Goal: Task Accomplishment & Management: Manage account settings

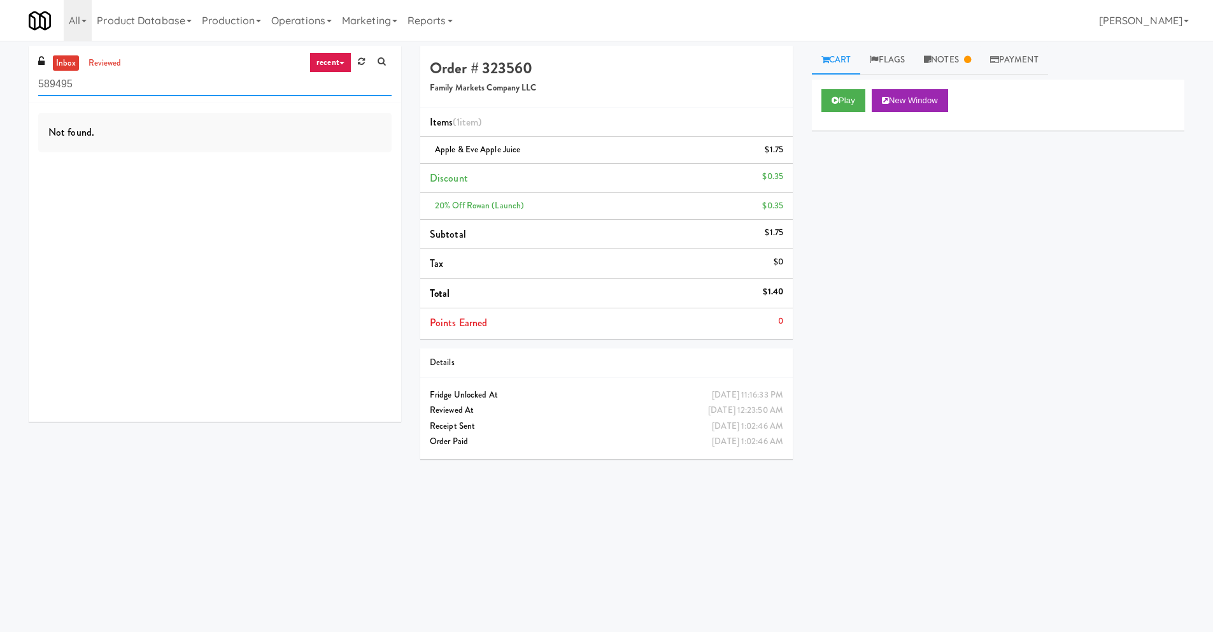
click at [162, 83] on input "589495" at bounding box center [214, 85] width 353 height 24
paste input "[PERSON_NAME] - Cooler"
type input "[PERSON_NAME] - Cooler"
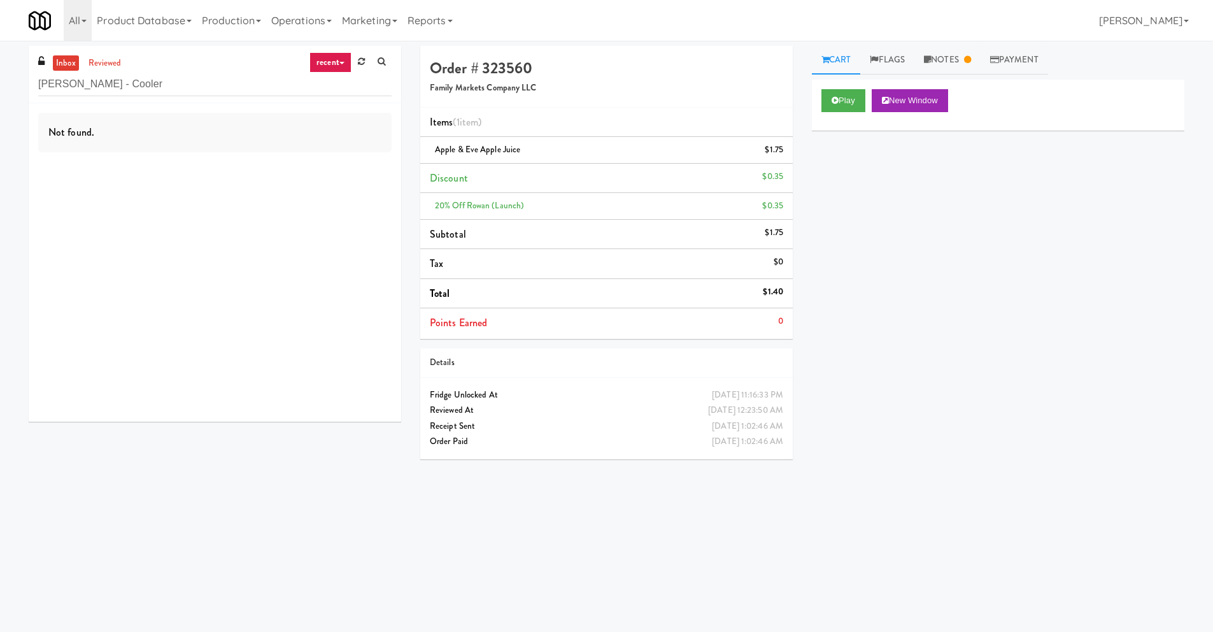
click at [318, 59] on link "recent" at bounding box center [331, 62] width 42 height 20
click at [334, 80] on link "all" at bounding box center [341, 87] width 102 height 23
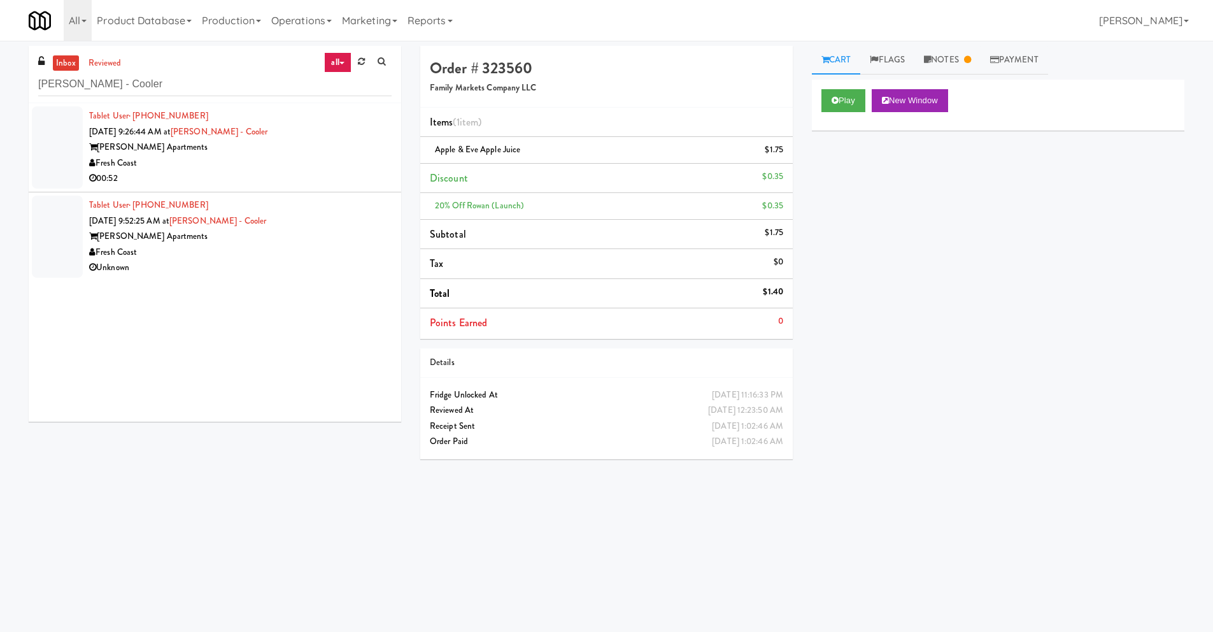
click at [180, 159] on div "Fresh Coast" at bounding box center [240, 163] width 303 height 16
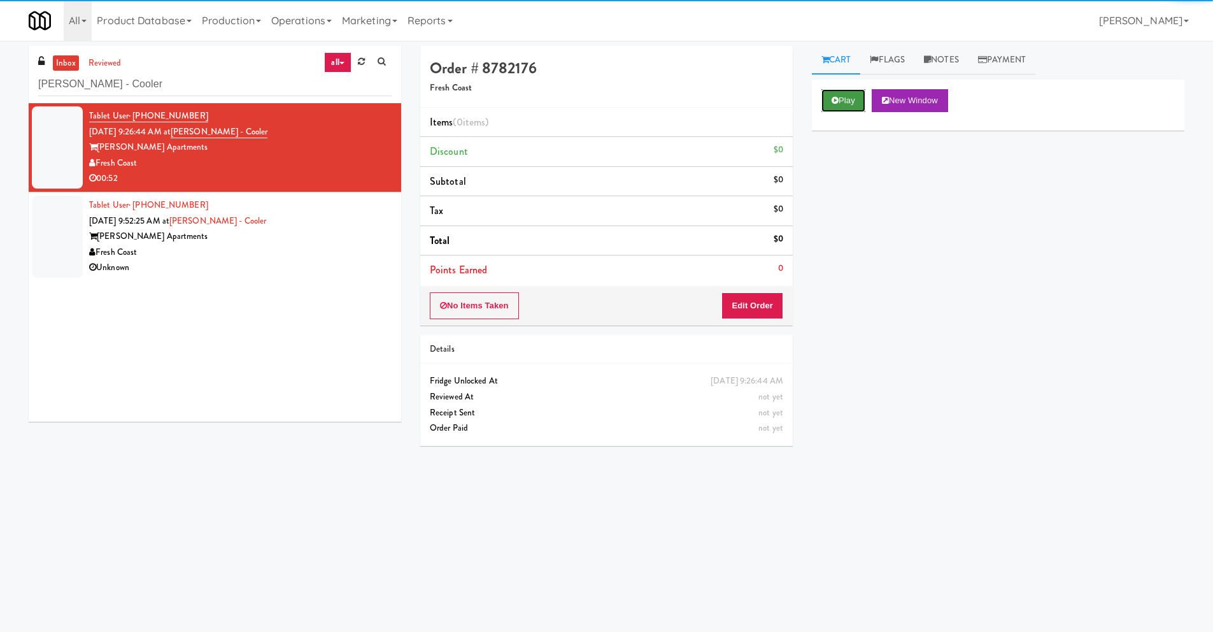
click at [644, 103] on button "Play" at bounding box center [844, 100] width 44 height 23
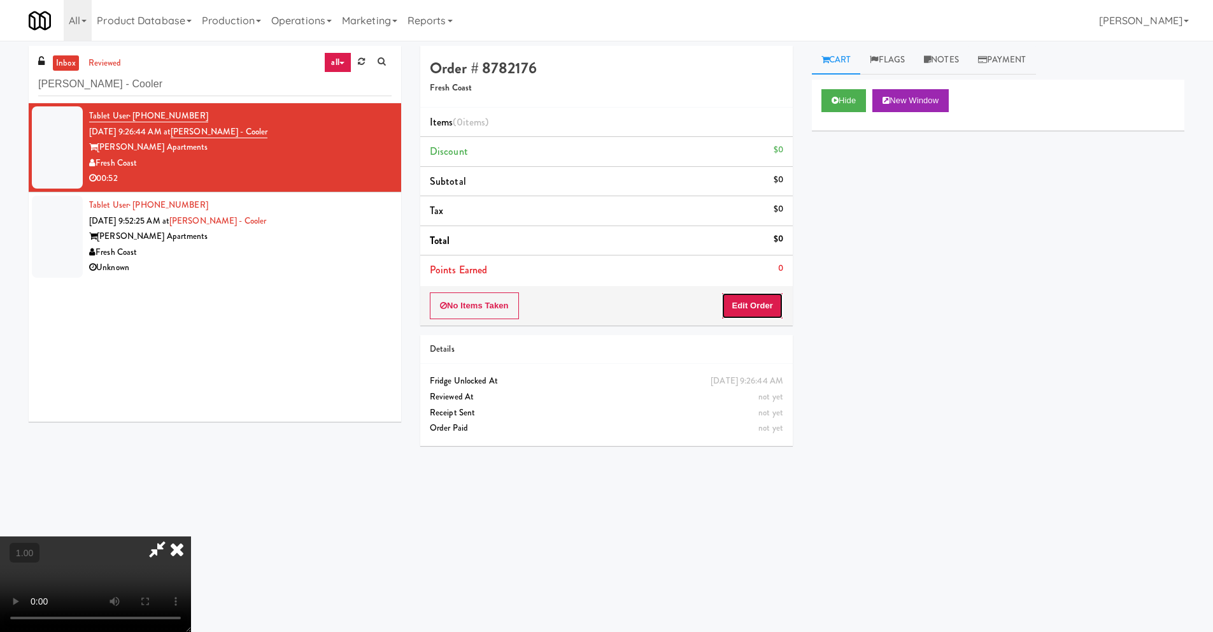
click at [644, 304] on button "Edit Order" at bounding box center [753, 305] width 62 height 27
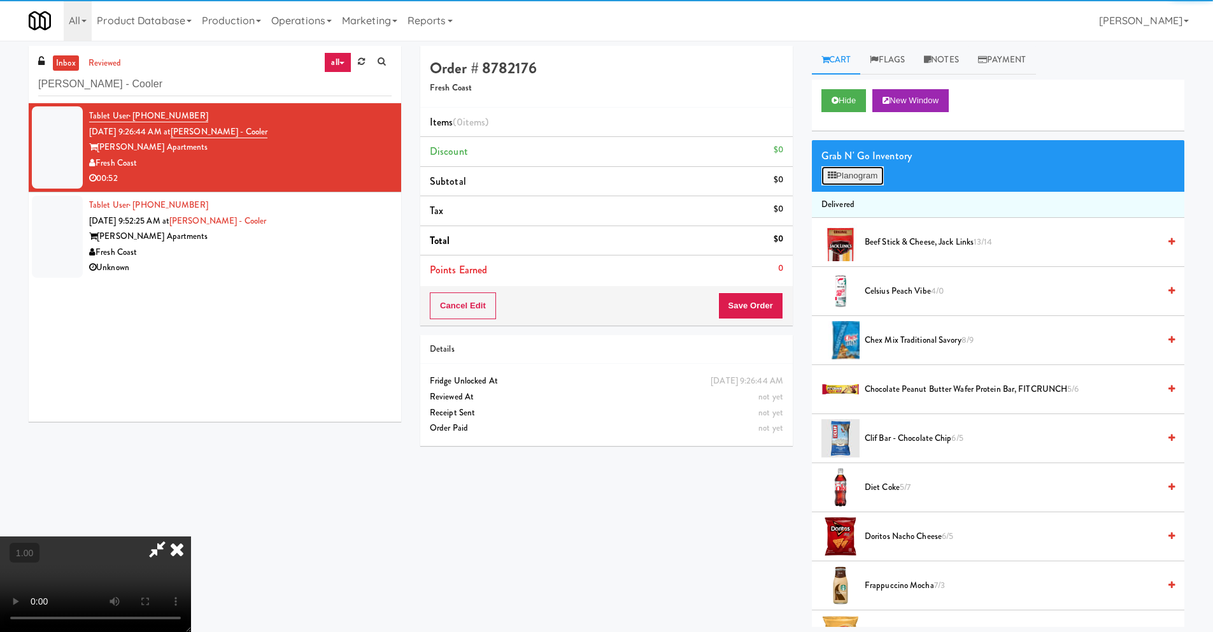
click at [644, 173] on button "Planogram" at bounding box center [853, 175] width 62 height 19
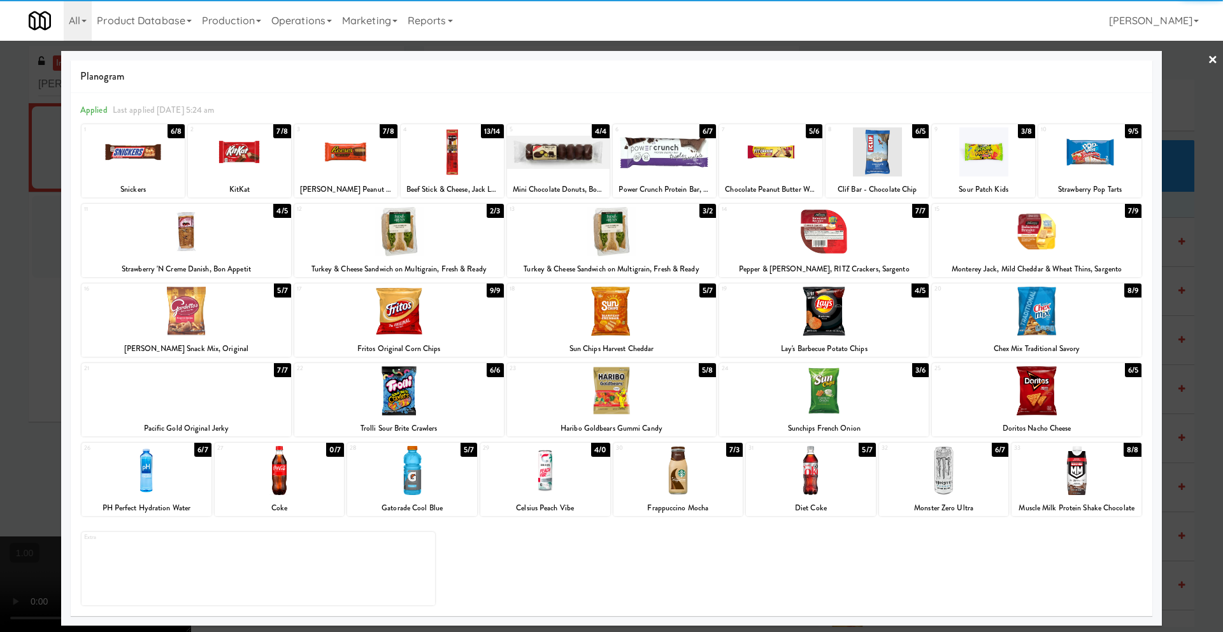
click at [644, 457] on div at bounding box center [811, 470] width 130 height 49
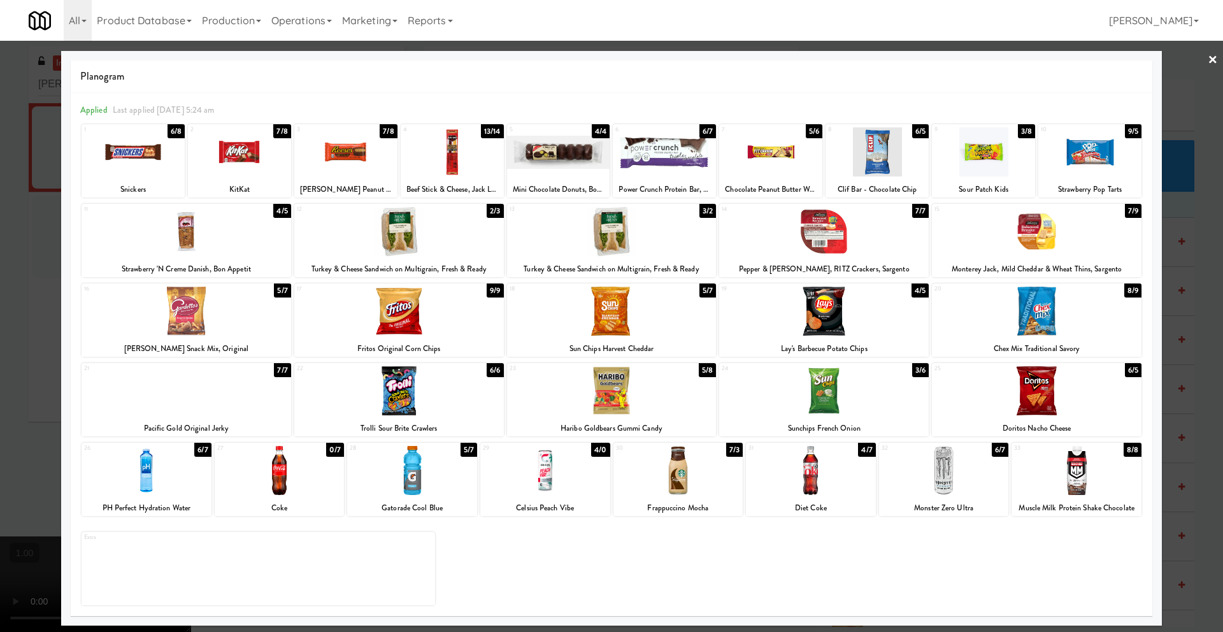
click at [644, 59] on link "×" at bounding box center [1212, 60] width 10 height 39
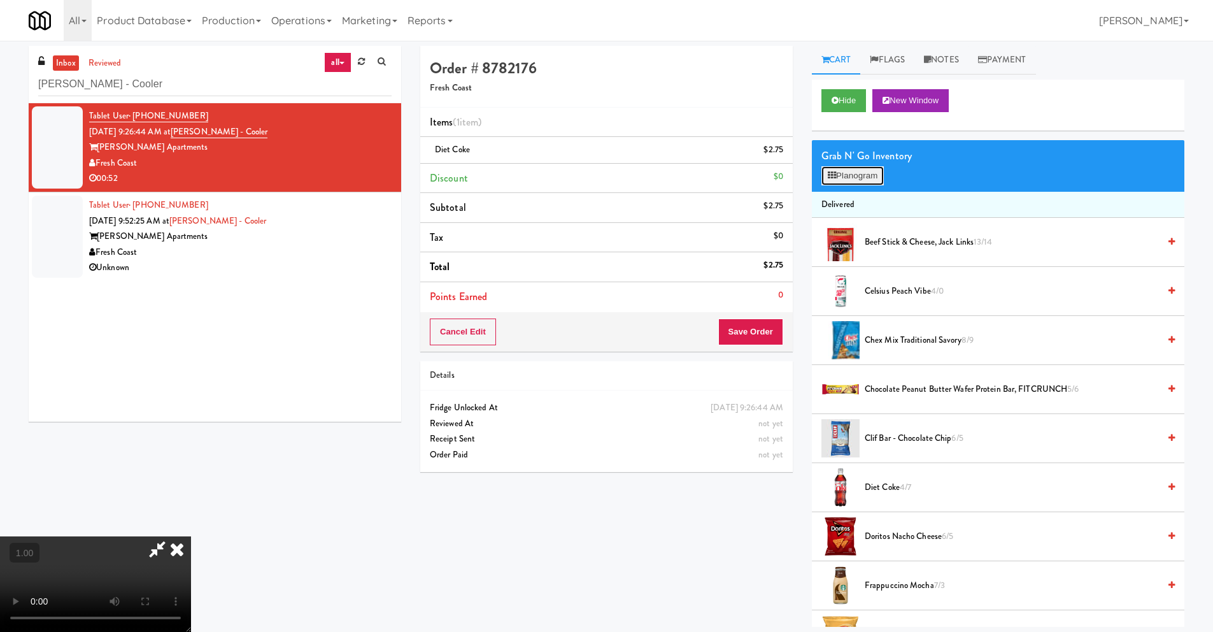
click at [644, 174] on button "Planogram" at bounding box center [853, 175] width 62 height 19
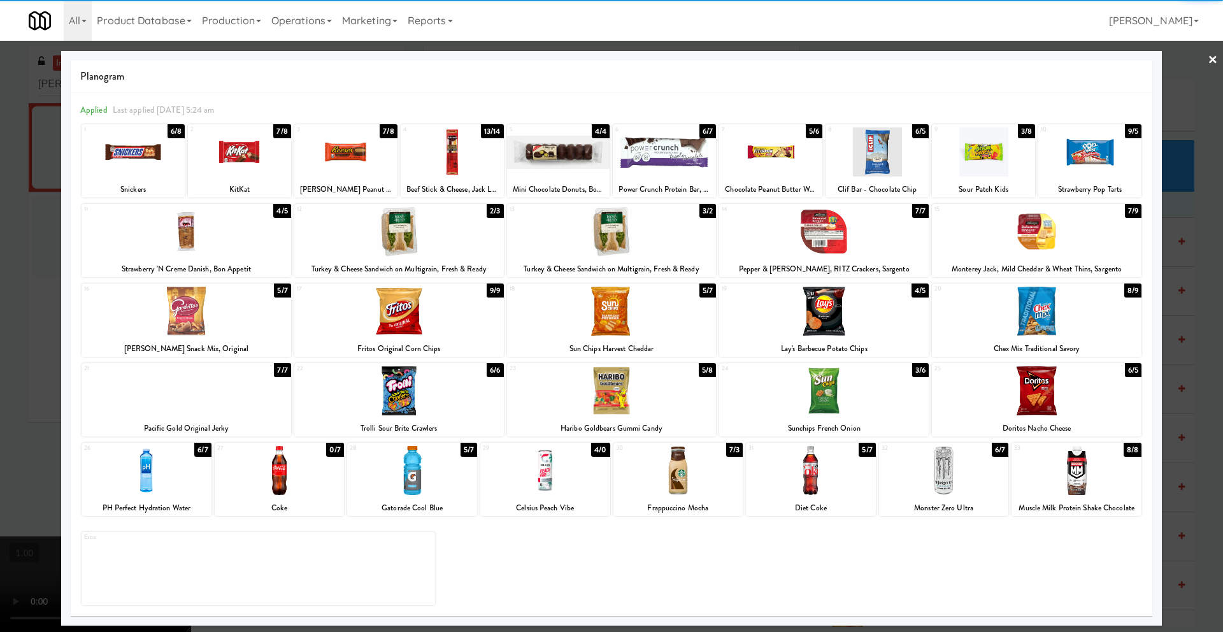
click at [644, 457] on div at bounding box center [678, 470] width 130 height 49
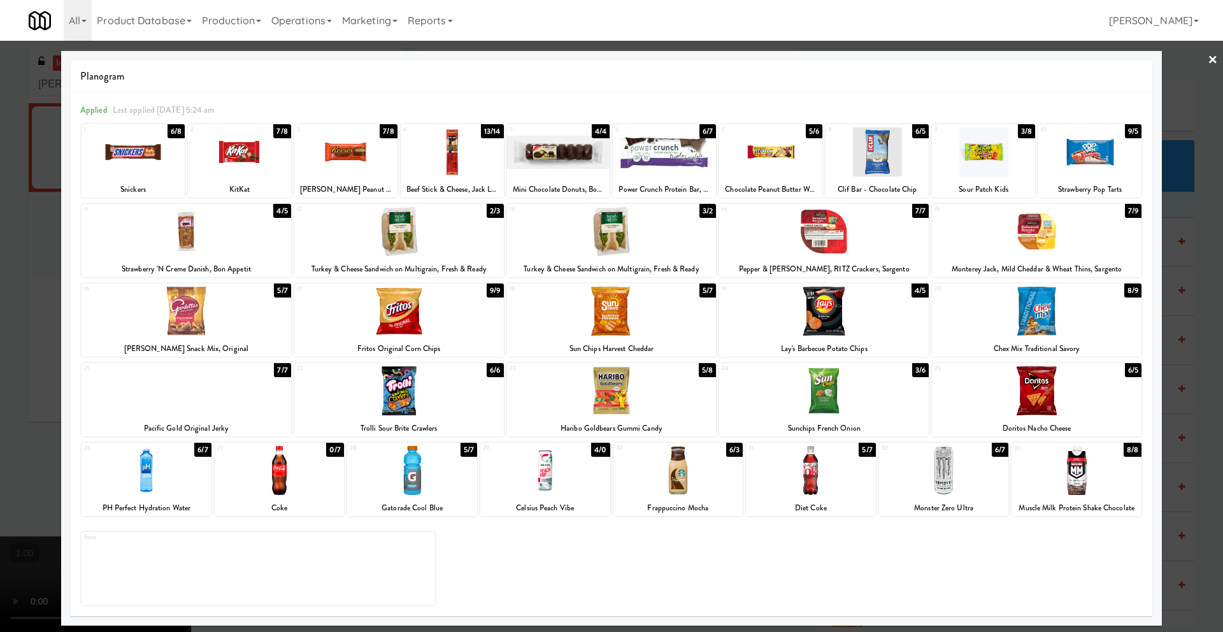
click at [644, 176] on div "9 3/8 Sour Patch Kids" at bounding box center [983, 160] width 103 height 73
click at [644, 56] on link "×" at bounding box center [1212, 60] width 10 height 39
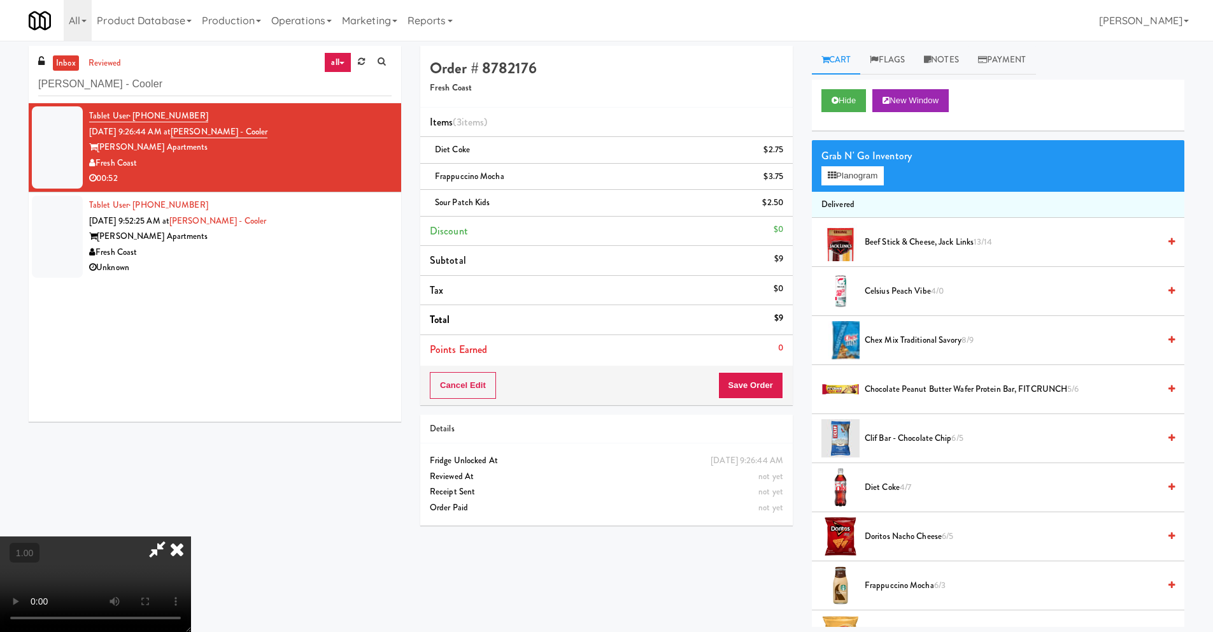
scroll to position [104, 0]
click at [191, 457] on video at bounding box center [95, 584] width 191 height 96
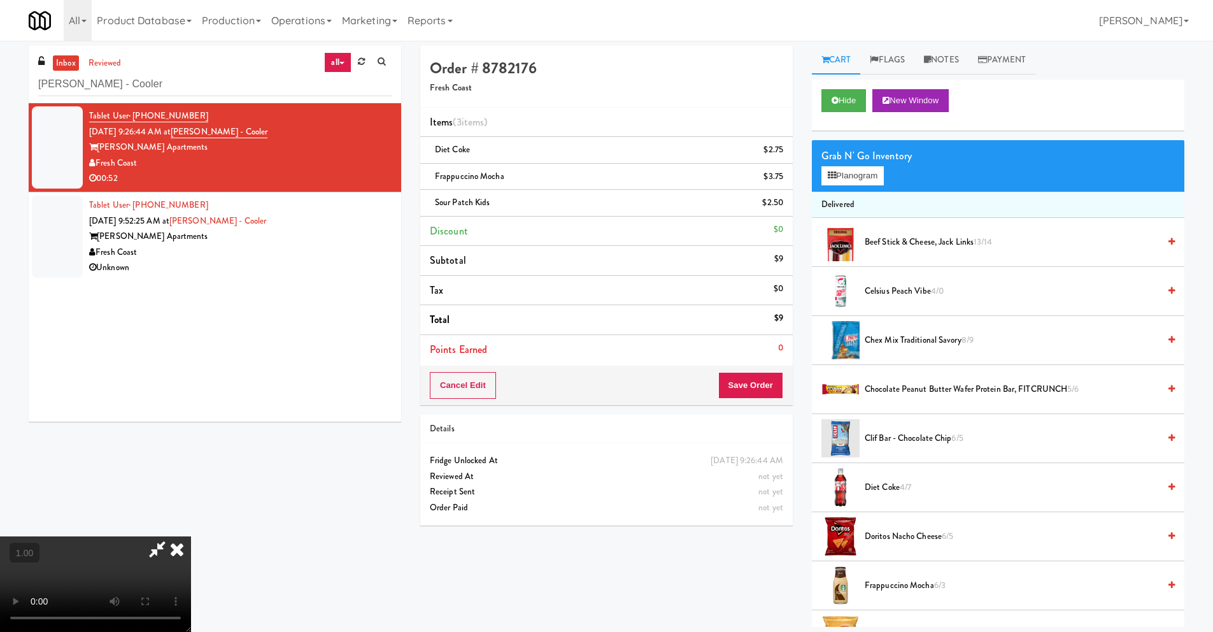
click at [191, 457] on video at bounding box center [95, 584] width 191 height 96
click at [158, 457] on video at bounding box center [95, 584] width 191 height 96
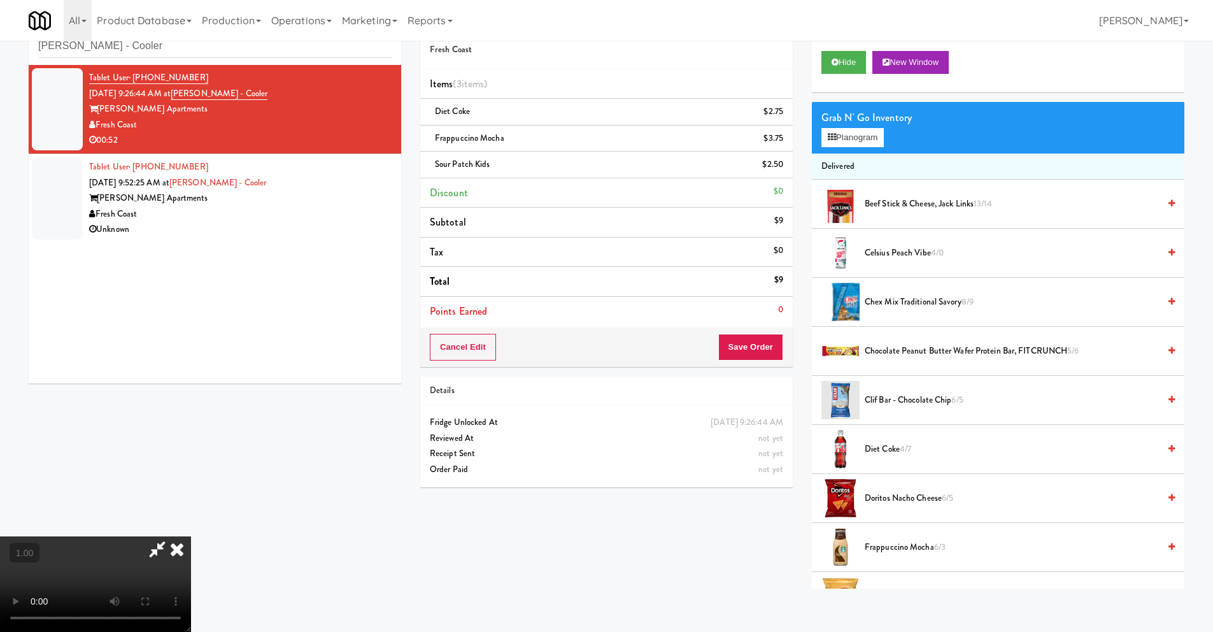
scroll to position [41, 0]
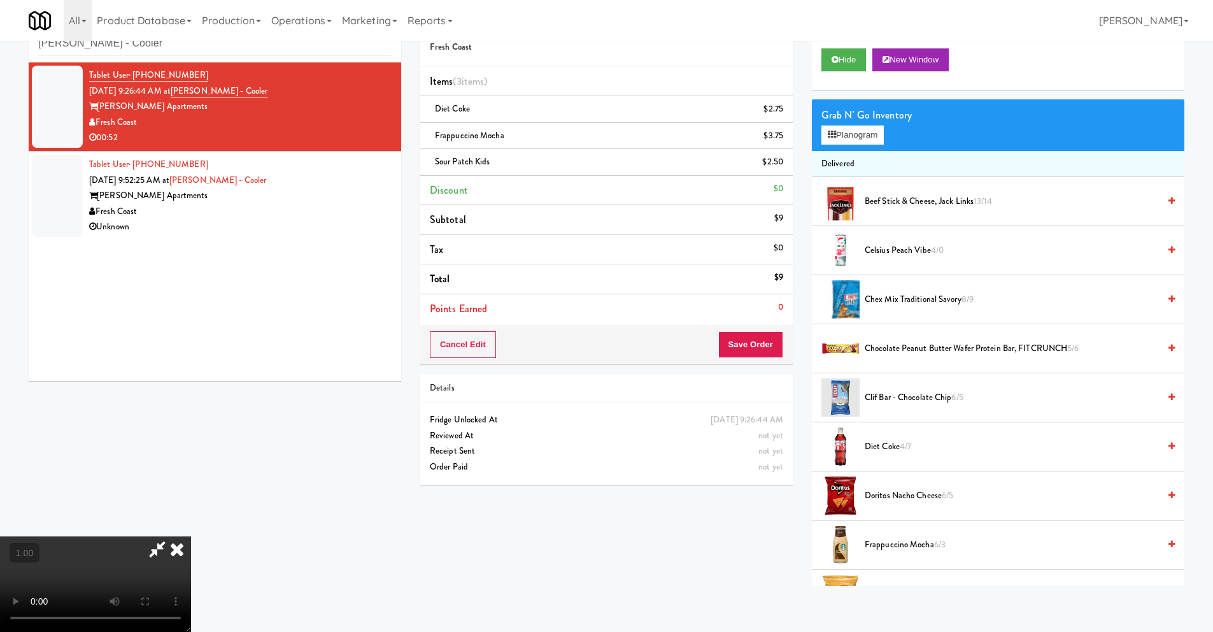
click at [191, 457] on video at bounding box center [95, 584] width 191 height 96
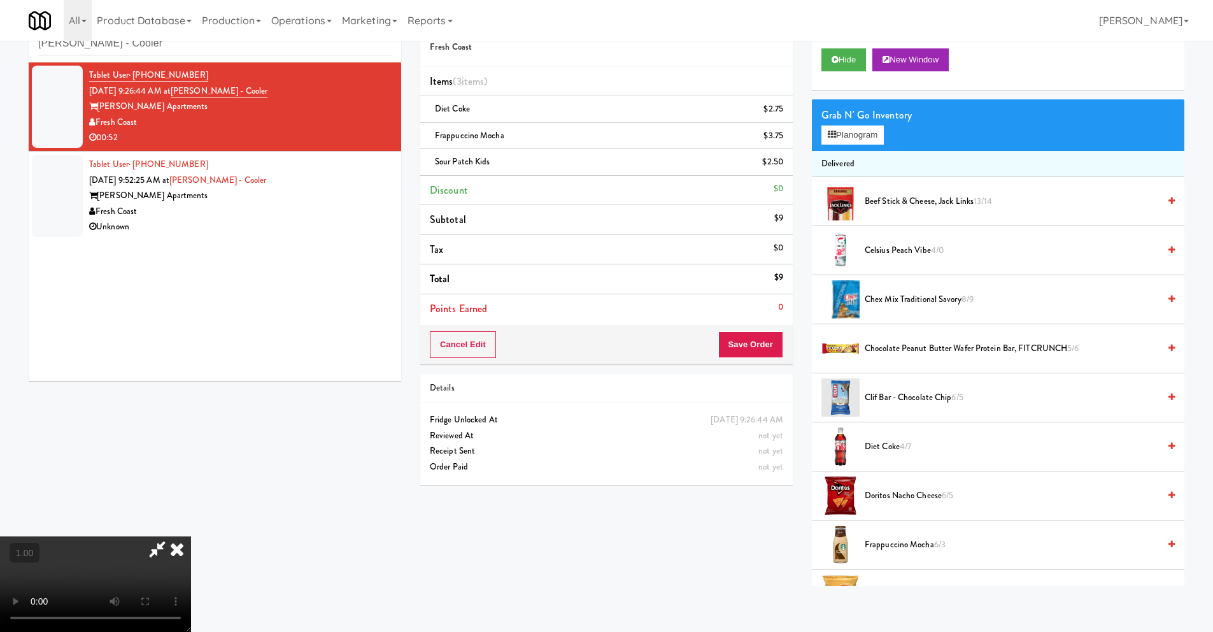
click at [154, 457] on video at bounding box center [95, 584] width 191 height 96
click at [191, 457] on video at bounding box center [95, 584] width 191 height 96
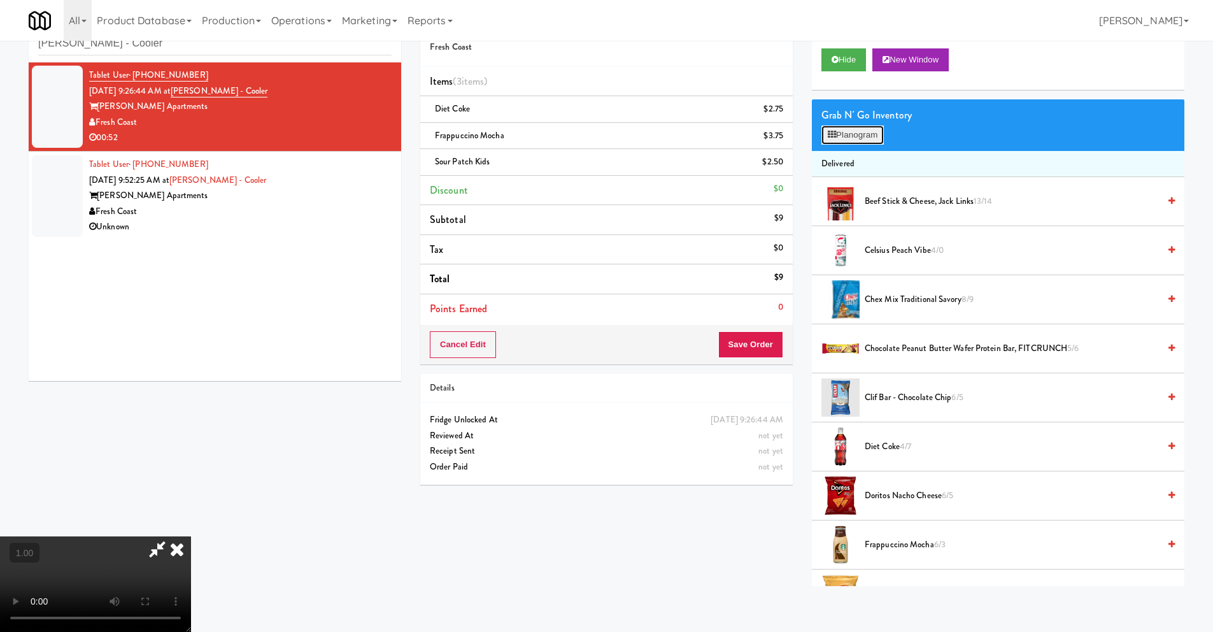
click at [644, 139] on button "Planogram" at bounding box center [853, 134] width 62 height 19
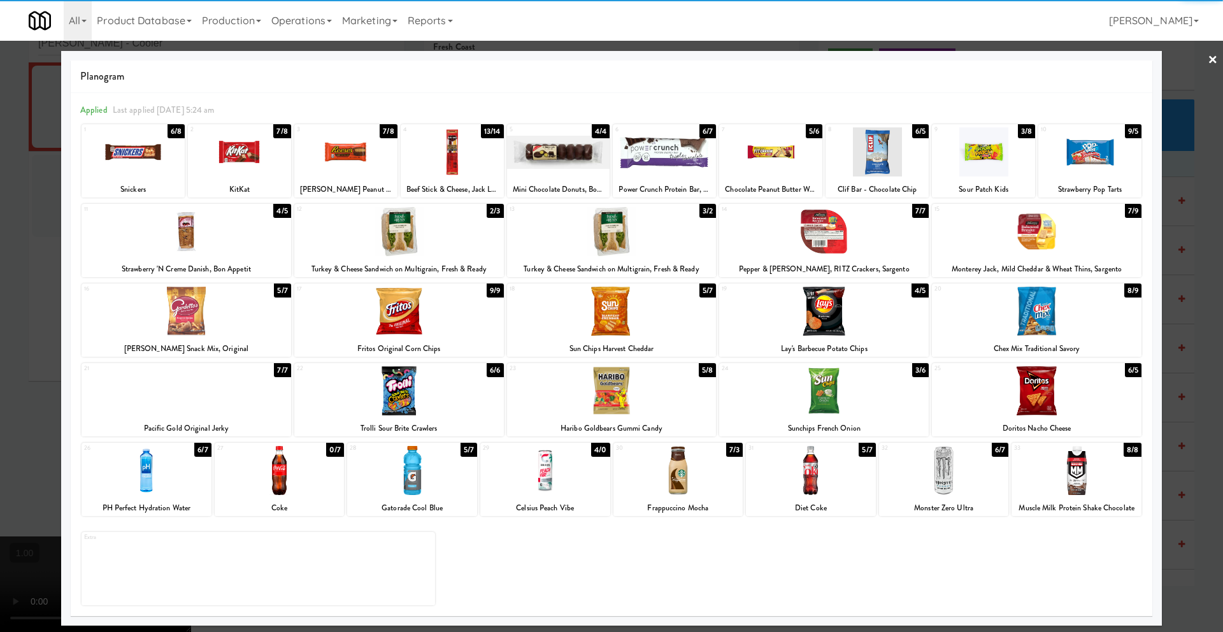
click at [273, 457] on div at bounding box center [280, 470] width 130 height 49
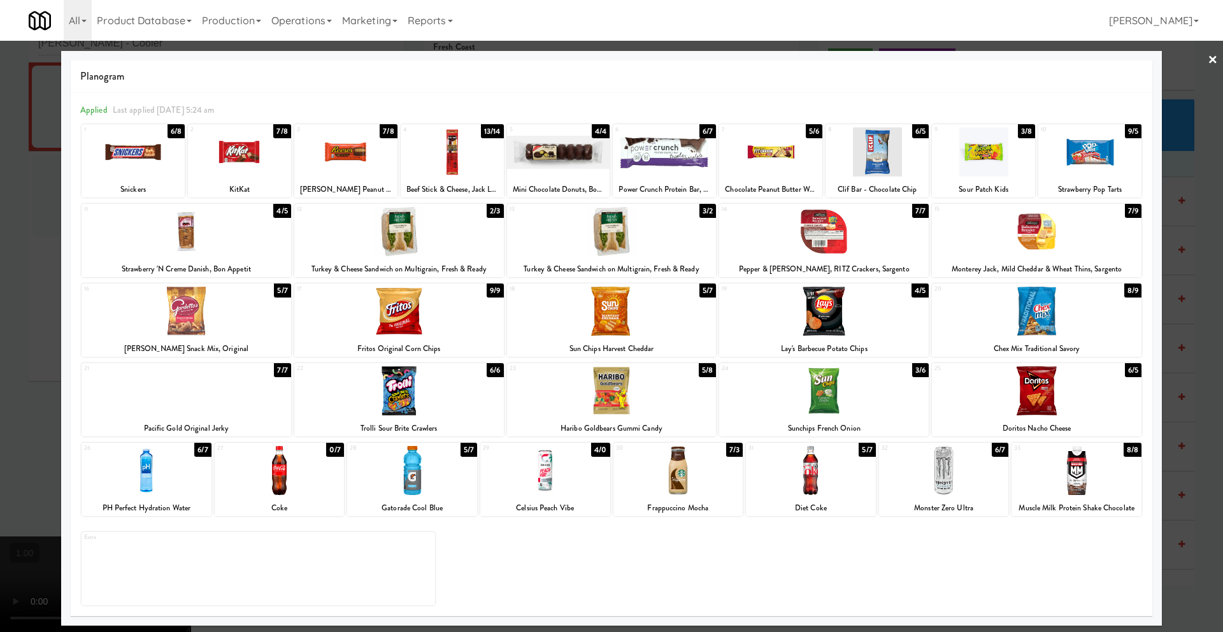
click at [283, 457] on div at bounding box center [280, 470] width 130 height 49
click at [310, 457] on div at bounding box center [280, 470] width 130 height 49
click at [644, 59] on link "×" at bounding box center [1212, 60] width 10 height 39
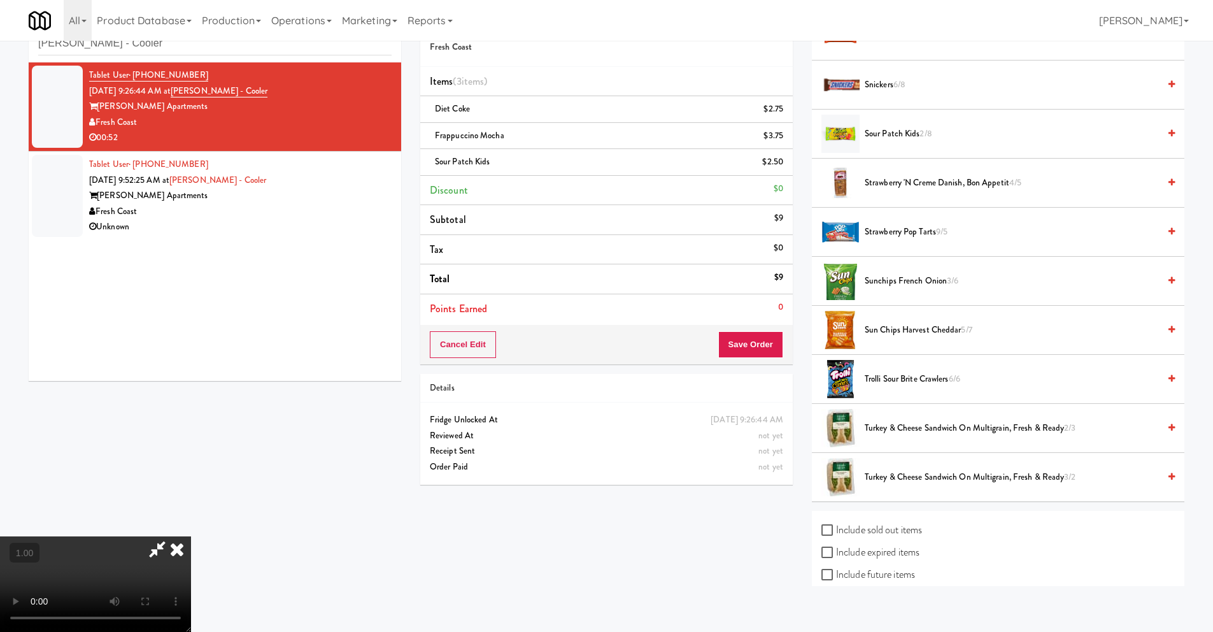
scroll to position [1308, 0]
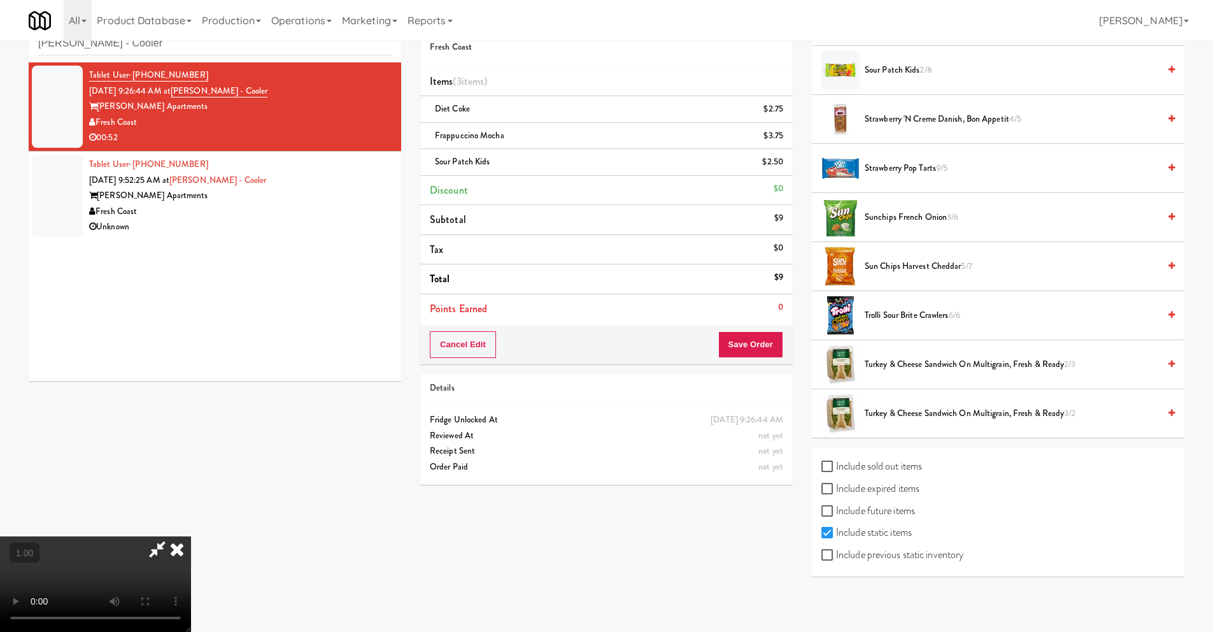
click at [644, 457] on label "Include sold out items" at bounding box center [872, 466] width 101 height 19
click at [644, 457] on input "Include sold out items" at bounding box center [829, 467] width 15 height 10
checkbox input "true"
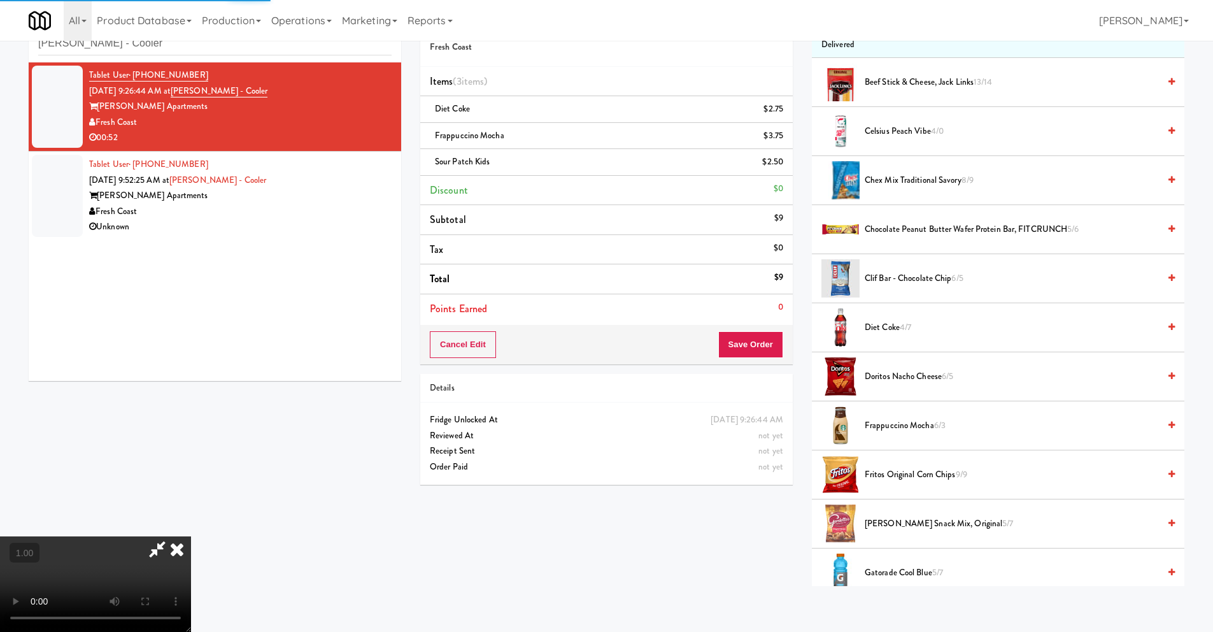
scroll to position [0, 0]
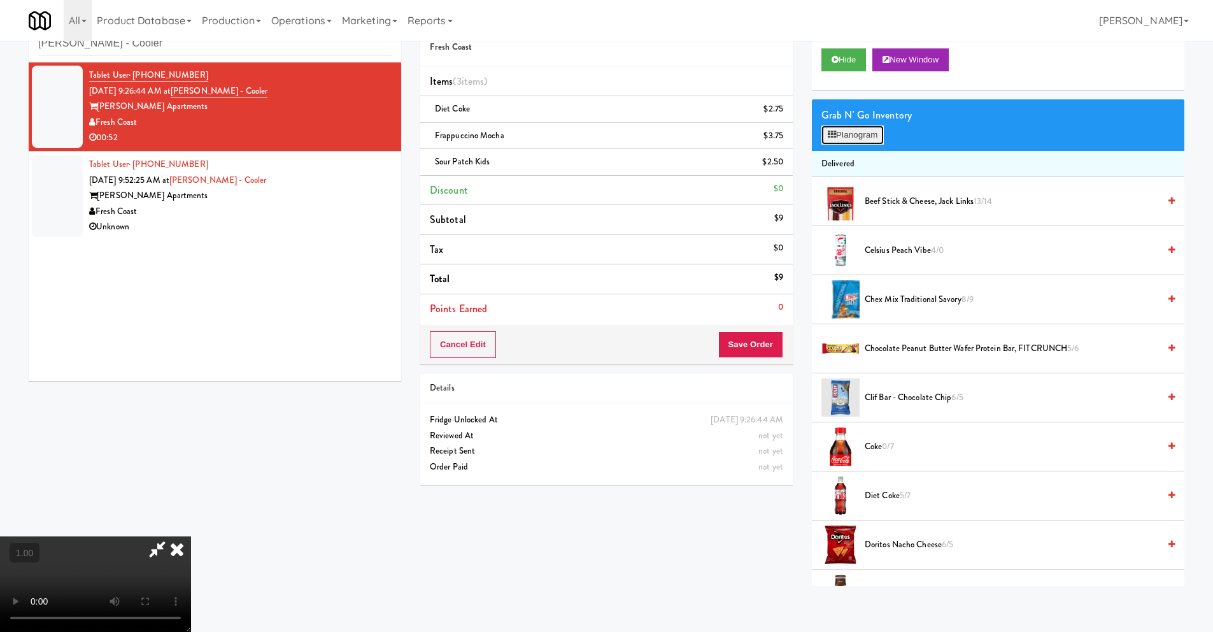
click at [644, 134] on button "Planogram" at bounding box center [853, 134] width 62 height 19
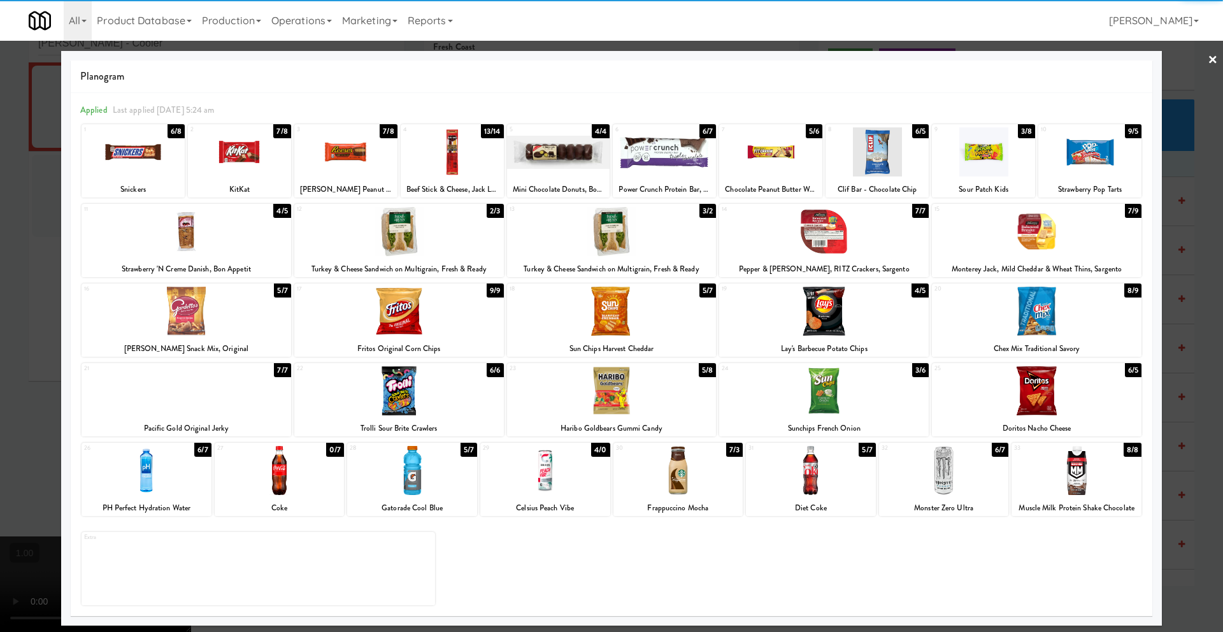
click at [281, 457] on div at bounding box center [280, 470] width 130 height 49
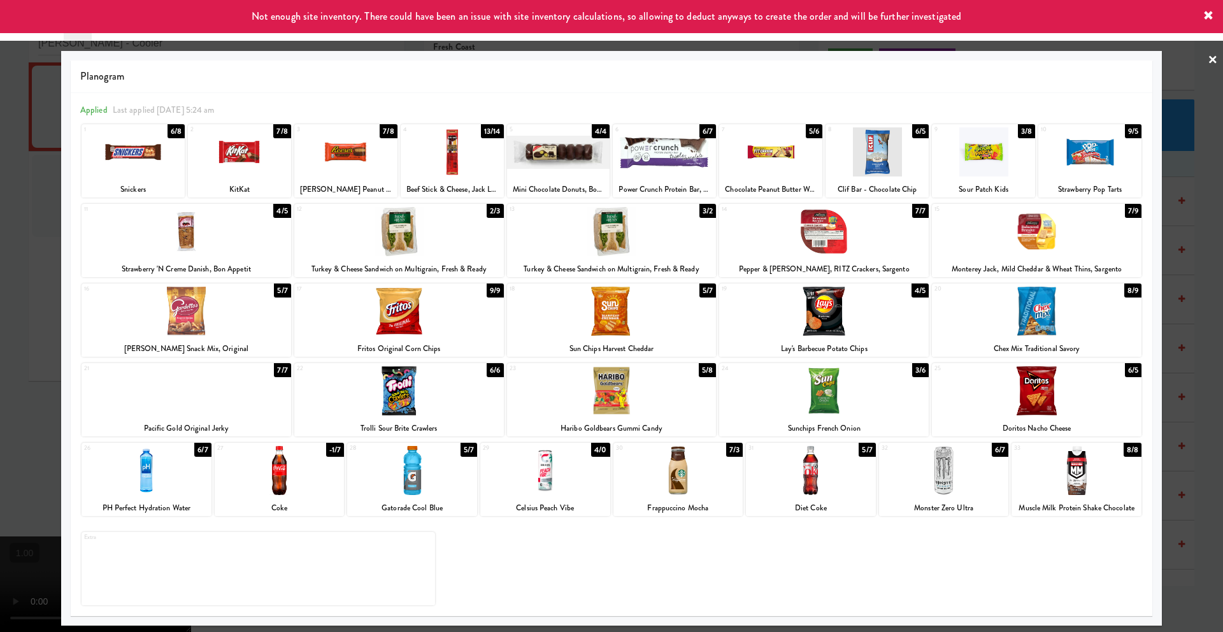
click at [644, 57] on div at bounding box center [611, 316] width 1223 height 632
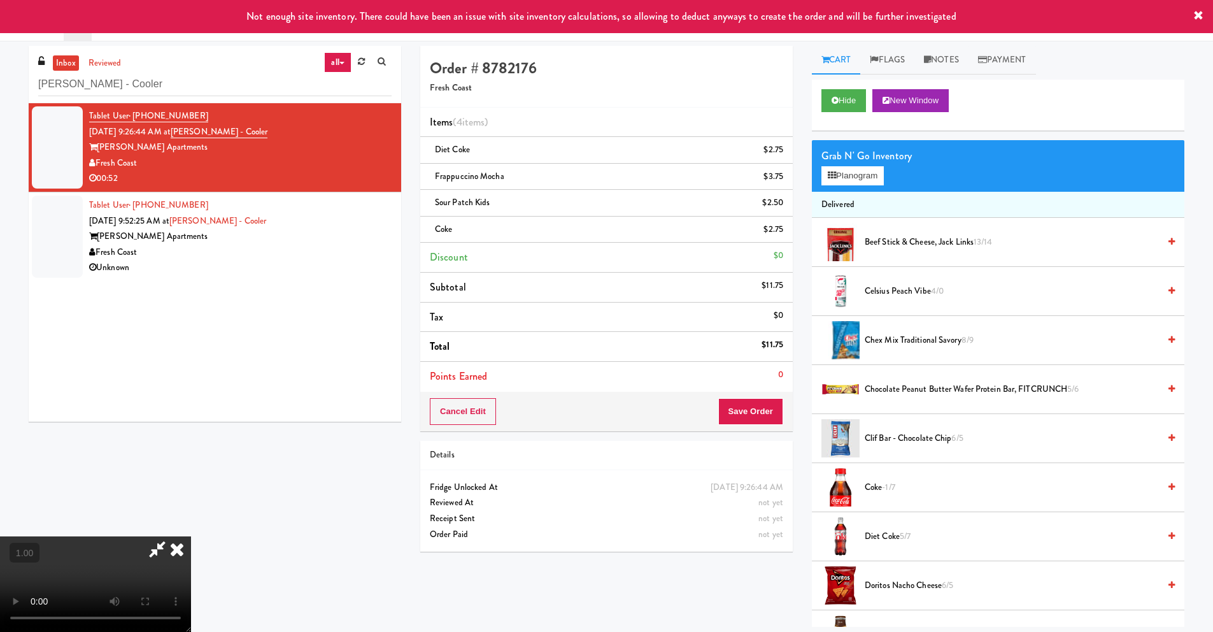
click at [191, 457] on icon at bounding box center [177, 548] width 28 height 25
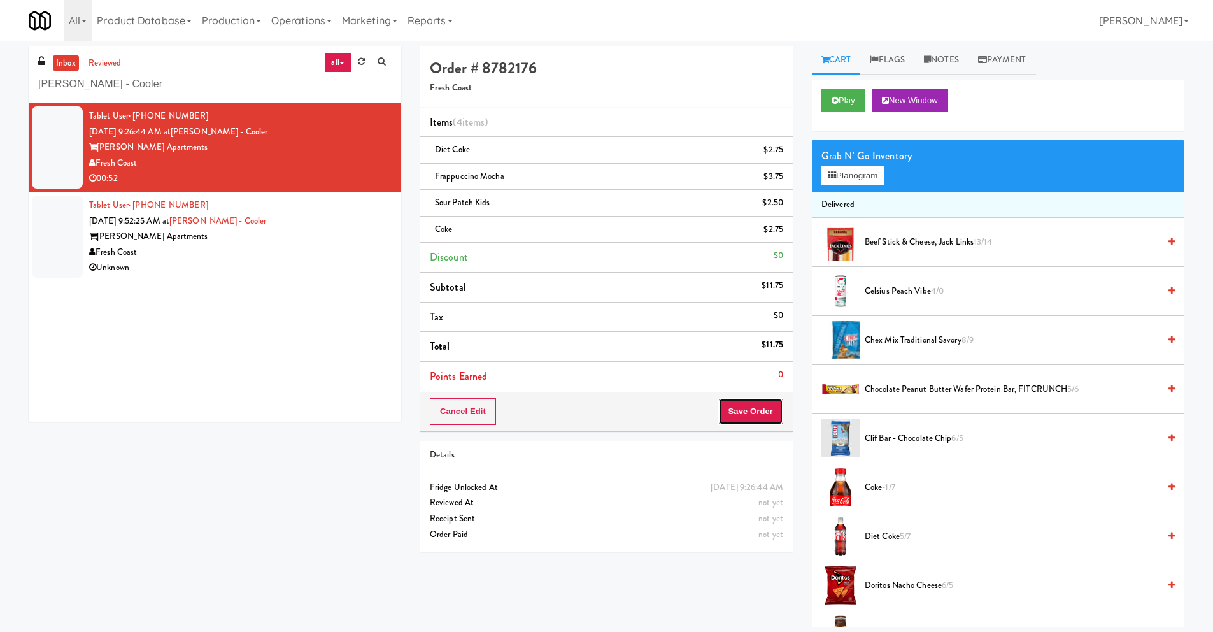
click at [644, 416] on button "Save Order" at bounding box center [750, 411] width 65 height 27
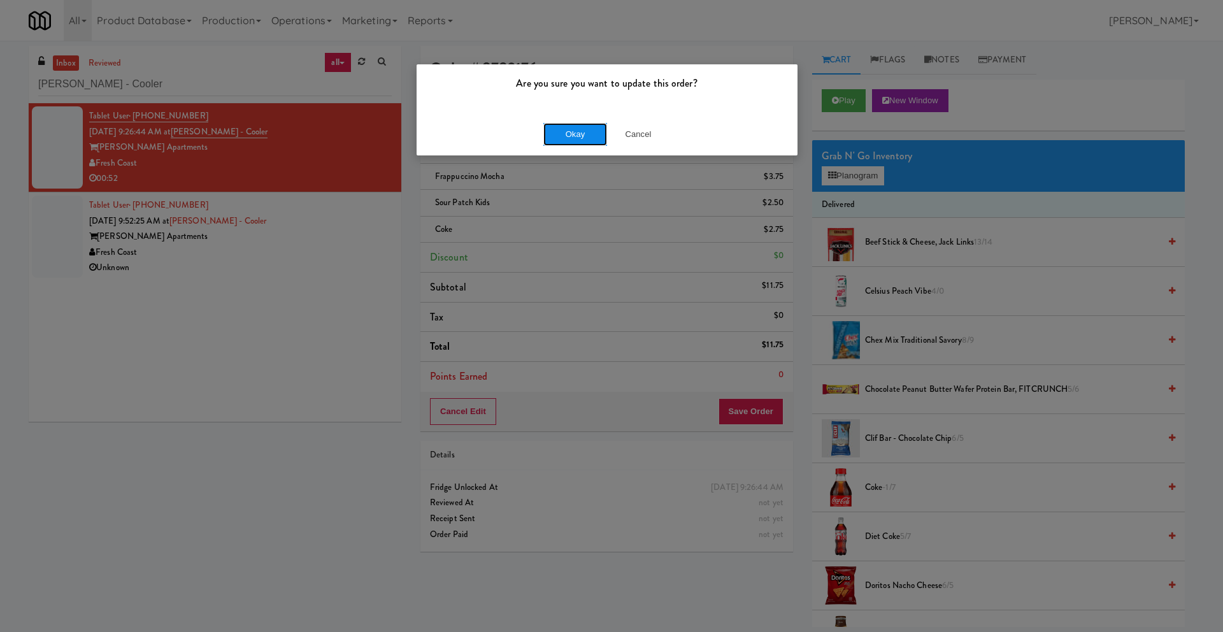
click at [581, 139] on button "Okay" at bounding box center [575, 134] width 64 height 23
